Goal: Communication & Community: Connect with others

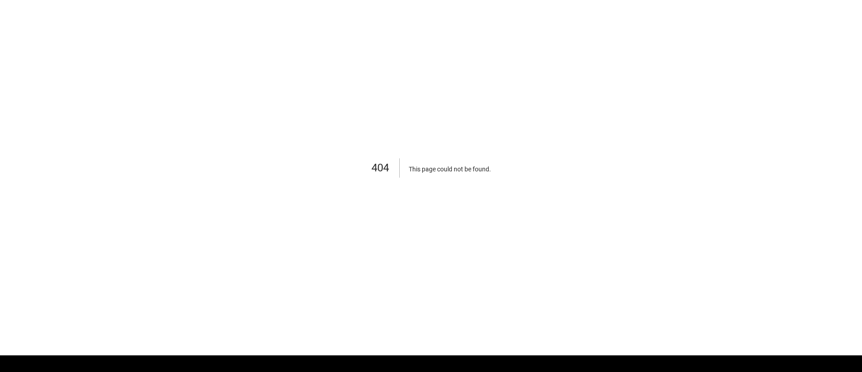
scroll to position [58, 0]
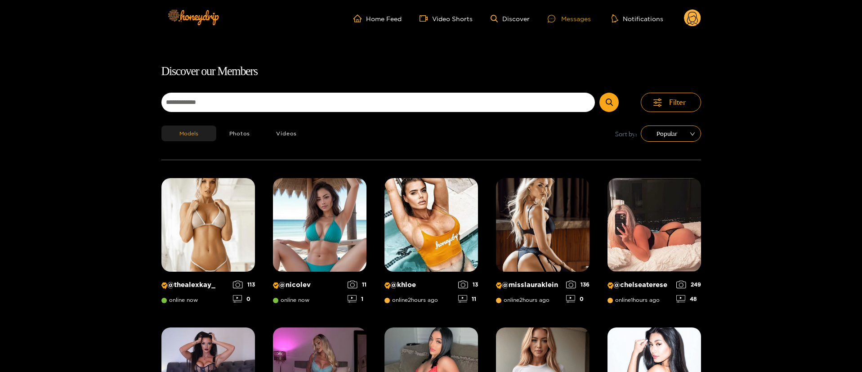
click at [559, 15] on div at bounding box center [553, 19] width 13 height 8
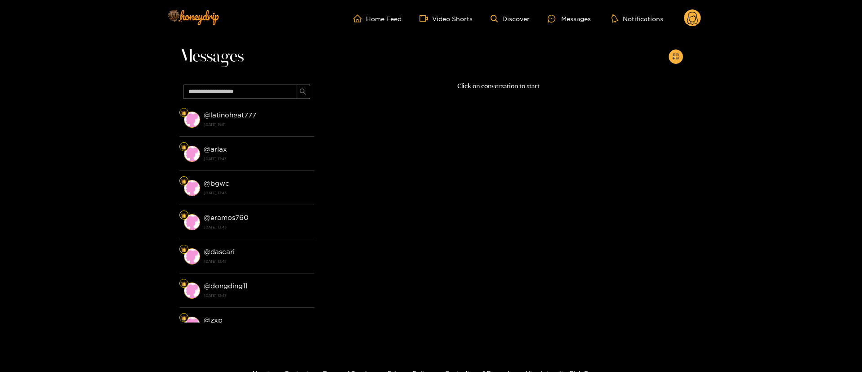
click at [694, 13] on circle at bounding box center [692, 17] width 17 height 17
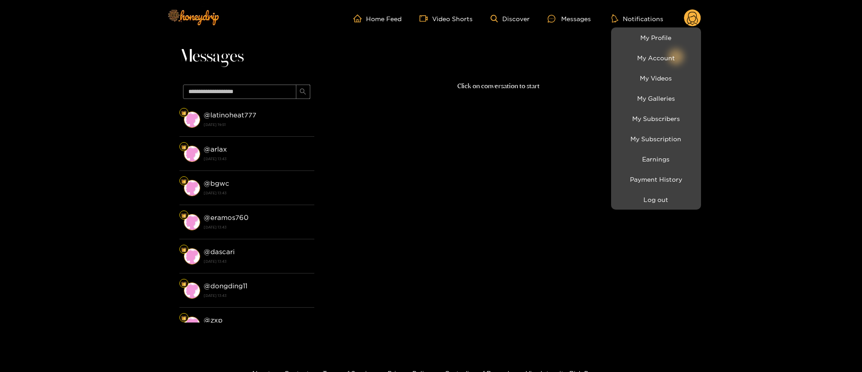
click at [450, 88] on div at bounding box center [431, 186] width 862 height 372
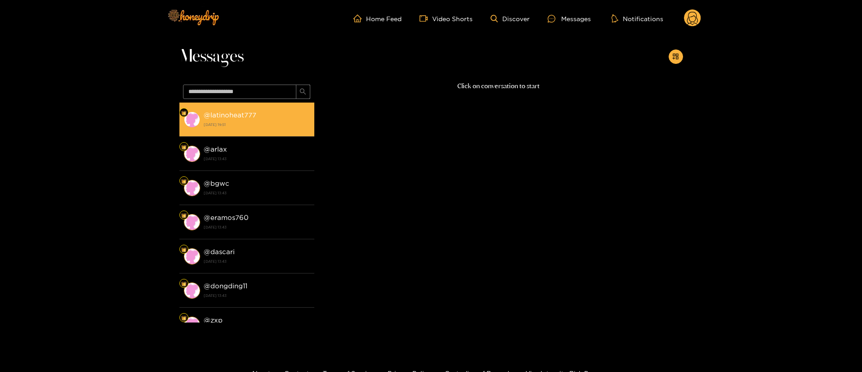
click at [236, 115] on strong "@ latinoheat777" at bounding box center [230, 115] width 53 height 8
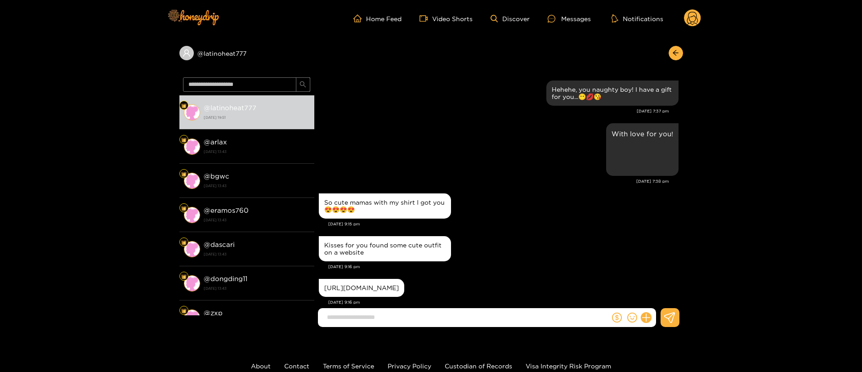
scroll to position [880, 0]
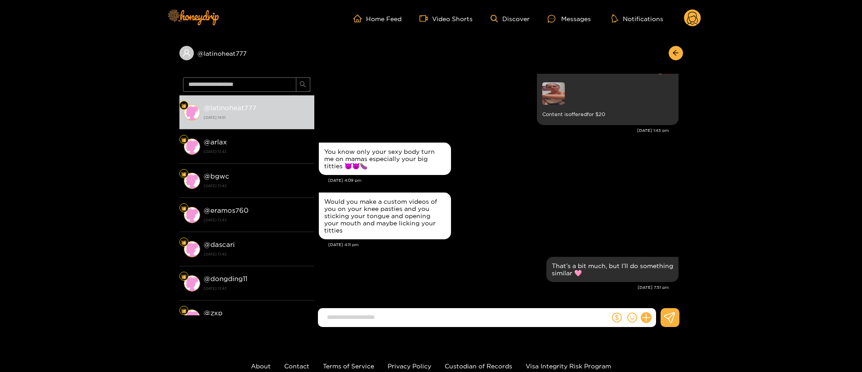
click at [690, 14] on circle at bounding box center [692, 17] width 17 height 17
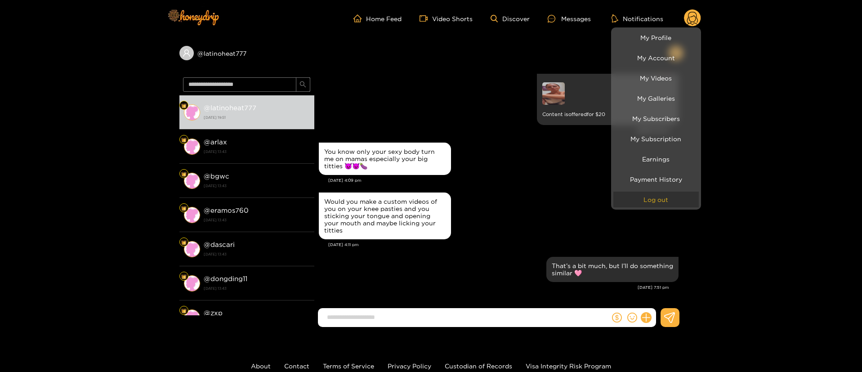
click at [669, 193] on button "Log out" at bounding box center [655, 199] width 85 height 16
